Goal: Information Seeking & Learning: Learn about a topic

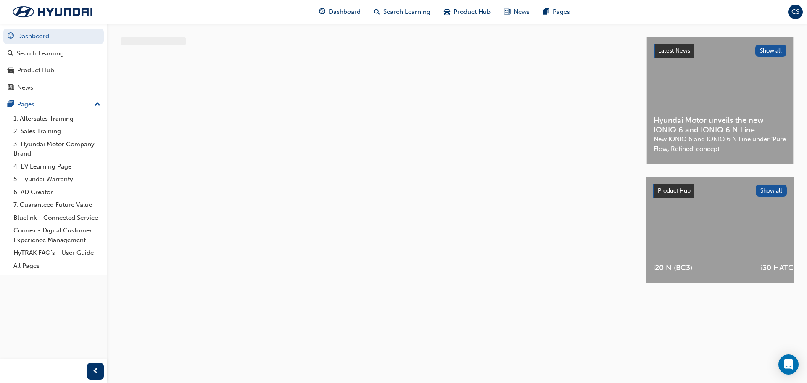
click at [793, 15] on span "CS" at bounding box center [796, 12] width 8 height 10
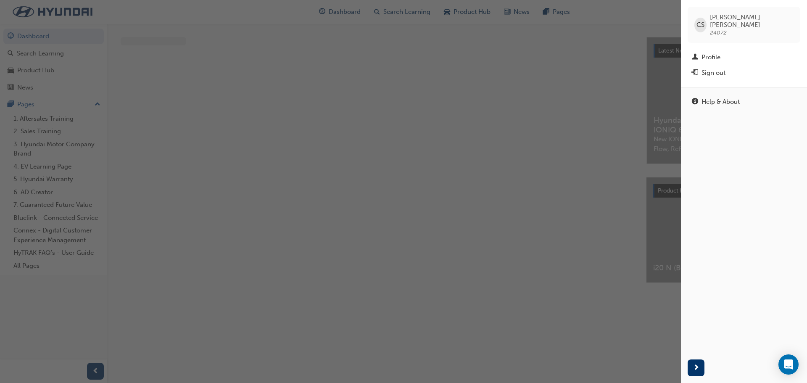
click at [516, 79] on div "button" at bounding box center [340, 191] width 681 height 383
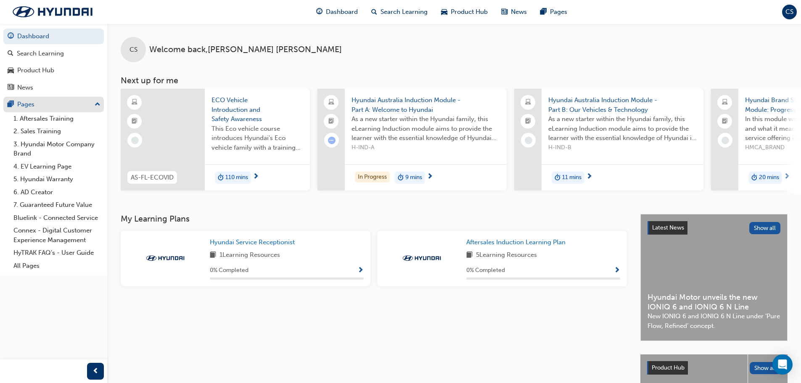
click at [36, 105] on div "Pages" at bounding box center [54, 104] width 92 height 11
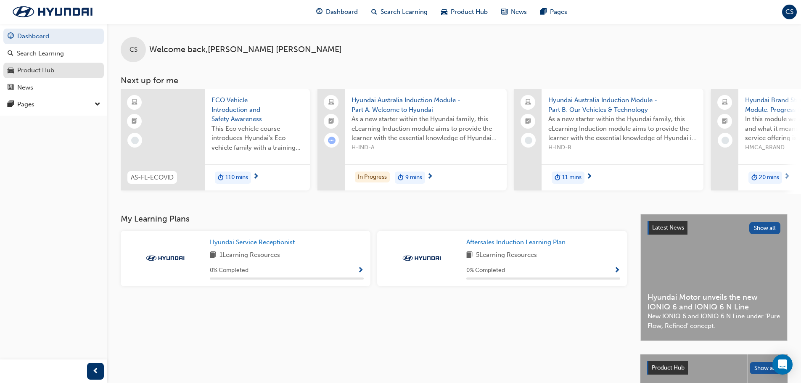
click at [39, 71] on div "Product Hub" at bounding box center [35, 71] width 37 height 10
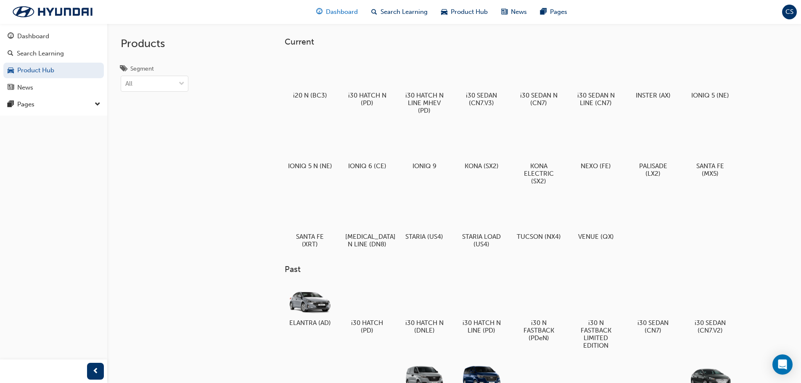
click at [347, 8] on span "Dashboard" at bounding box center [342, 12] width 32 height 10
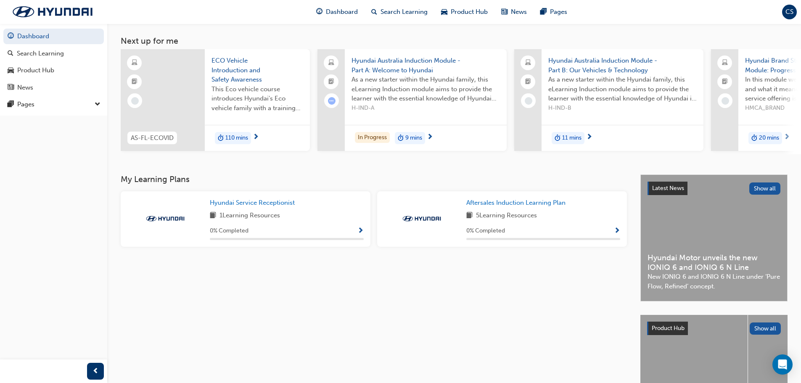
scroll to position [119, 0]
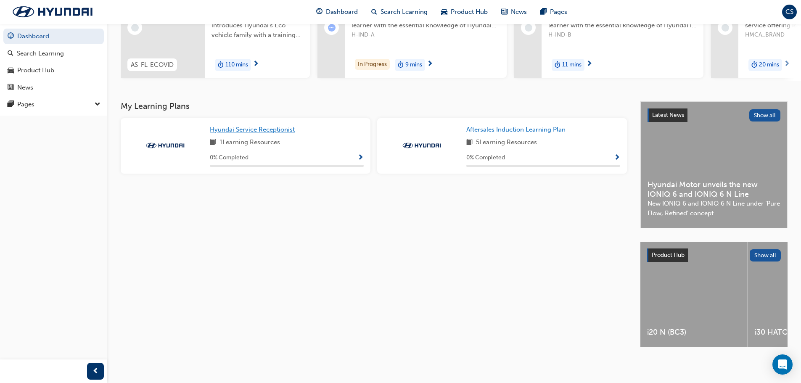
click at [261, 127] on span "Hyundai Service Receptionist" at bounding box center [252, 130] width 85 height 8
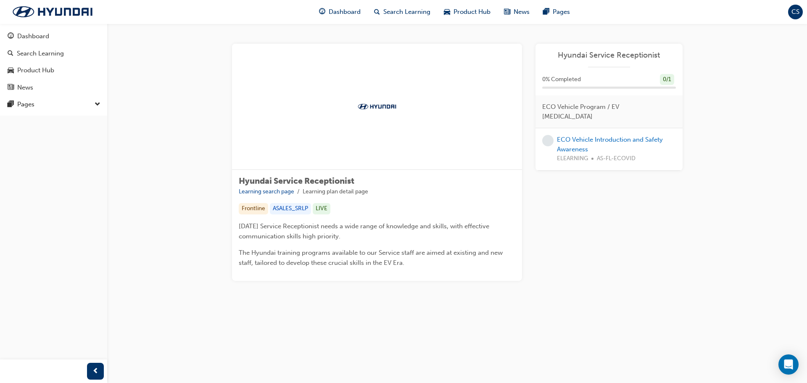
click at [394, 111] on div at bounding box center [377, 107] width 290 height 126
click at [577, 67] on div "Hyundai Service Receptionist 0 % Completed 0 / 1 ECO Vehicle Program / EV [MEDI…" at bounding box center [609, 107] width 147 height 127
click at [281, 211] on div "ASALES_SRLP" at bounding box center [290, 208] width 41 height 11
click at [308, 213] on div "ASALES_SRLP" at bounding box center [290, 208] width 41 height 11
click at [328, 212] on div "LIVE" at bounding box center [322, 208] width 18 height 11
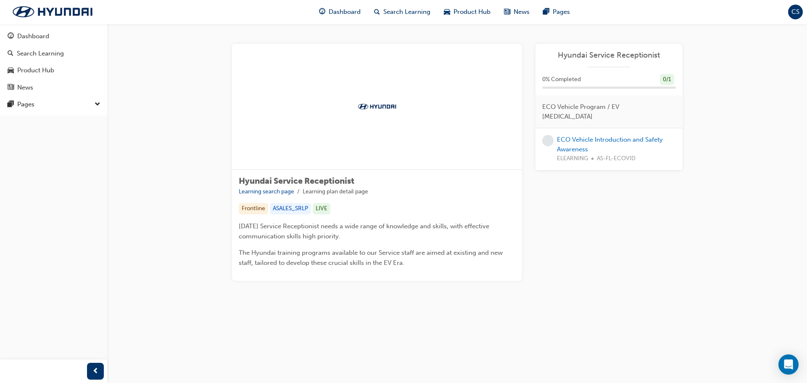
click at [378, 204] on div "Frontline ASALES_SRLP LIVE" at bounding box center [377, 208] width 277 height 11
click at [425, 131] on div at bounding box center [377, 107] width 290 height 126
click at [590, 136] on link "ECO Vehicle Introduction and Safety Awareness" at bounding box center [610, 144] width 106 height 17
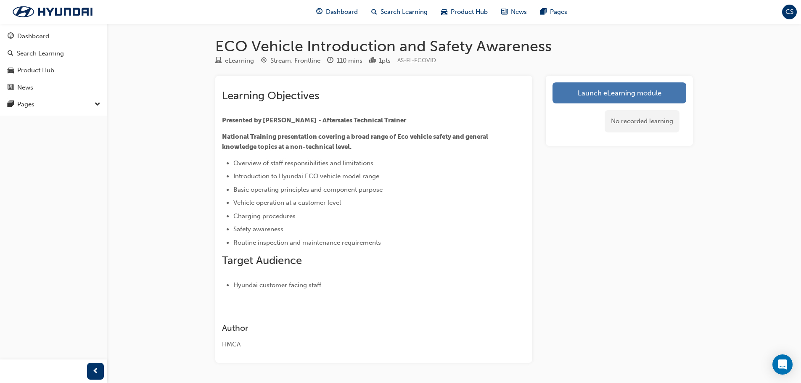
click at [594, 94] on link "Launch eLearning module" at bounding box center [620, 92] width 134 height 21
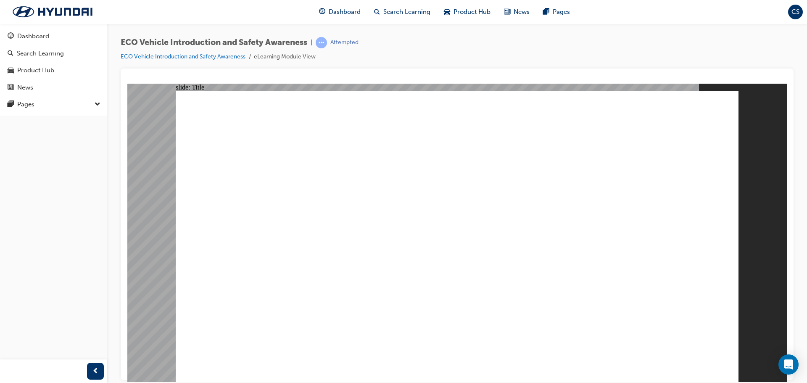
drag, startPoint x: 232, startPoint y: 180, endPoint x: 228, endPoint y: 186, distance: 7.5
